Goal: Task Accomplishment & Management: Manage account settings

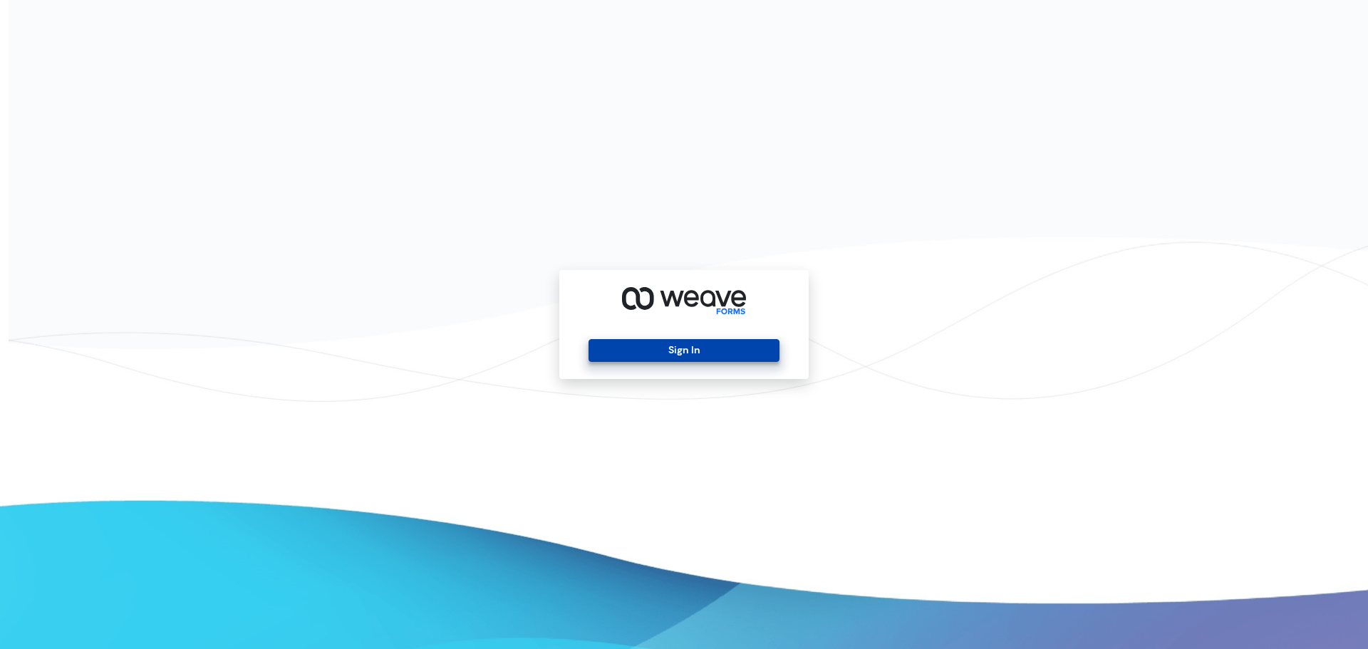
click at [659, 353] on button "Sign In" at bounding box center [683, 350] width 190 height 23
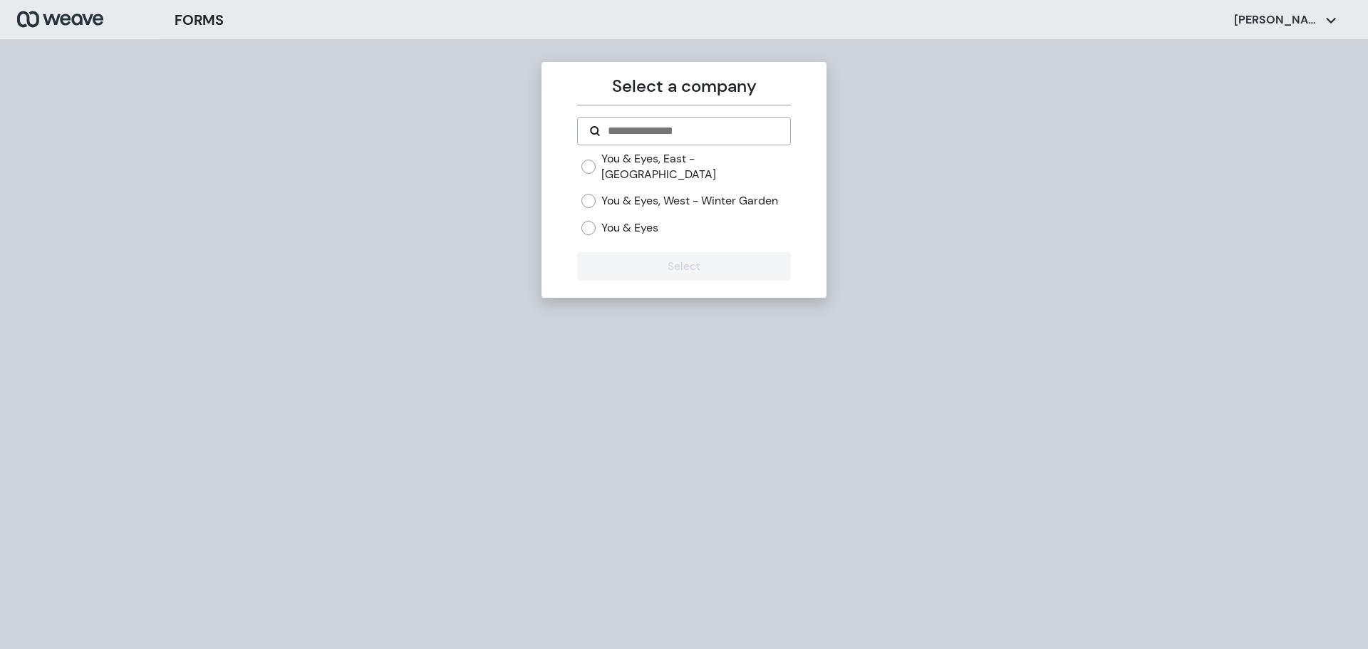
click at [635, 164] on label "You & Eyes, East - [GEOGRAPHIC_DATA]" at bounding box center [695, 166] width 189 height 31
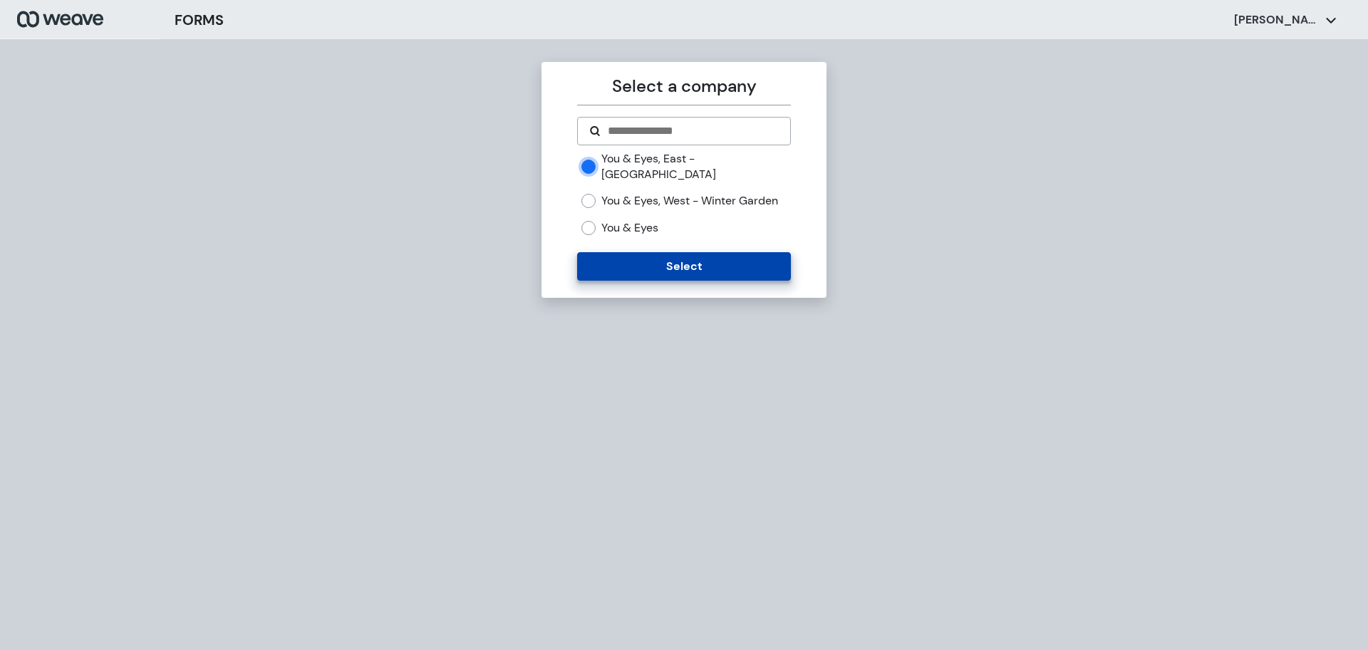
click at [655, 273] on button "Select" at bounding box center [683, 266] width 213 height 28
